Goal: Find specific page/section: Find specific page/section

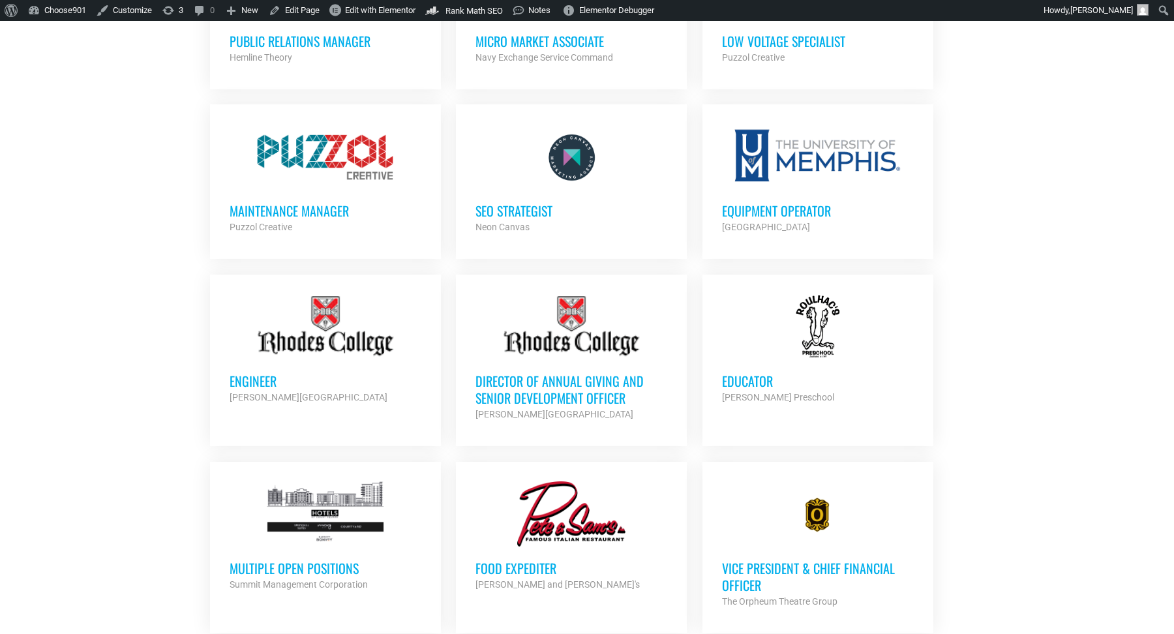
scroll to position [868, 0]
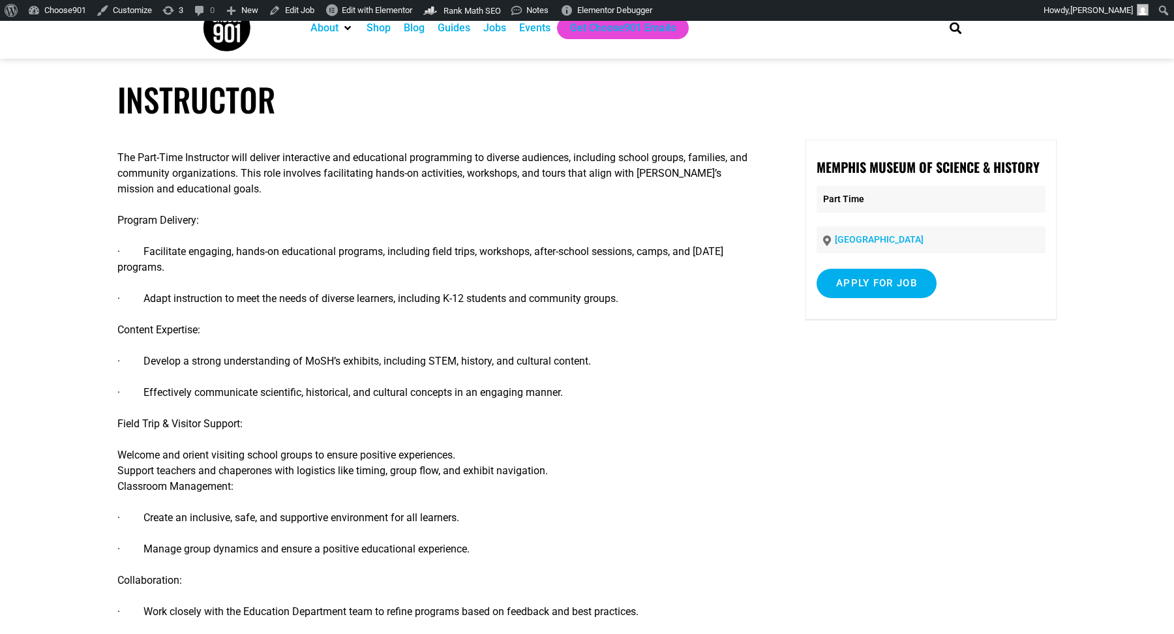
scroll to position [20, 0]
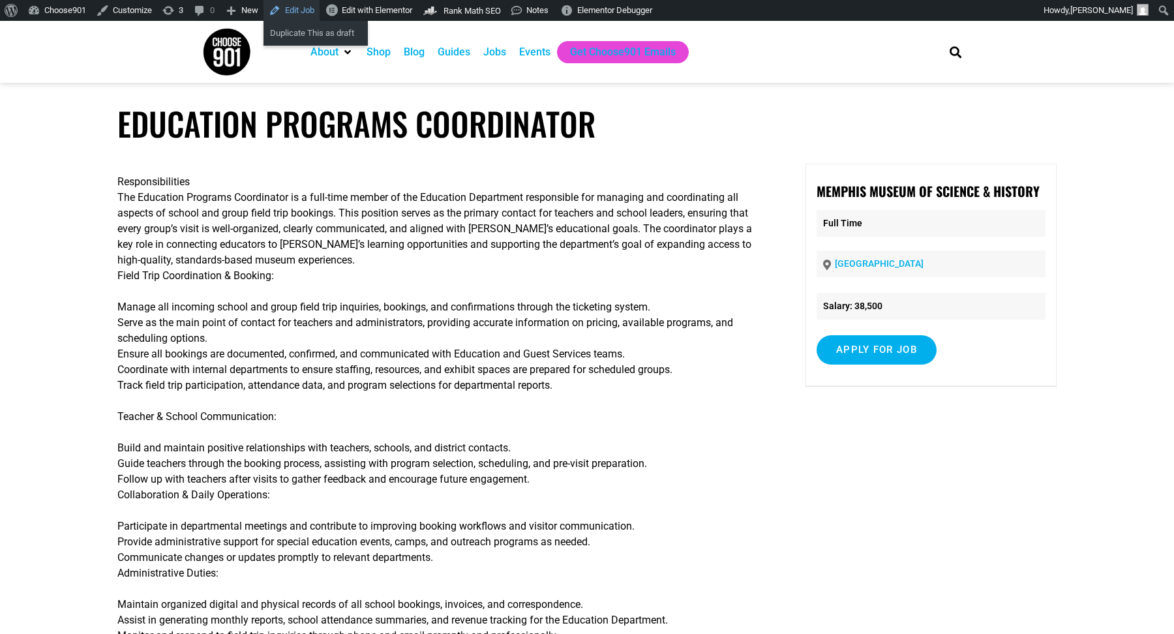
click at [309, 11] on link "Edit Job" at bounding box center [292, 10] width 56 height 21
